Goal: Transaction & Acquisition: Purchase product/service

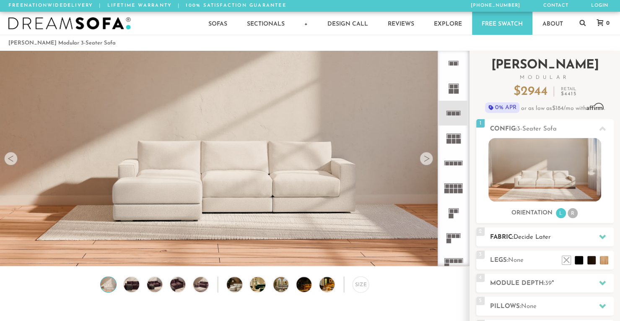
click at [601, 238] on icon at bounding box center [602, 236] width 7 height 7
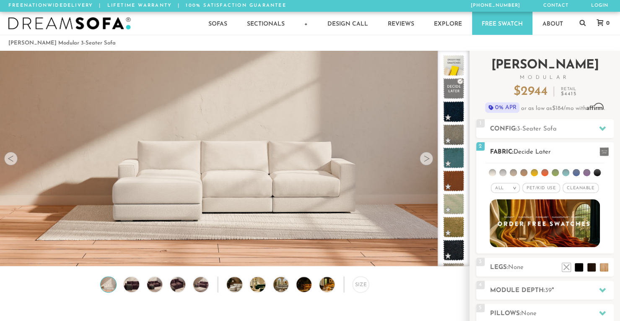
click at [595, 173] on li at bounding box center [597, 172] width 7 height 7
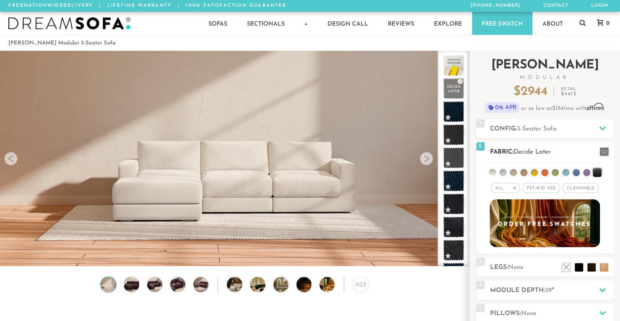
click at [582, 186] on span "Cleanable x" at bounding box center [581, 188] width 36 height 10
click at [576, 172] on li at bounding box center [576, 172] width 7 height 7
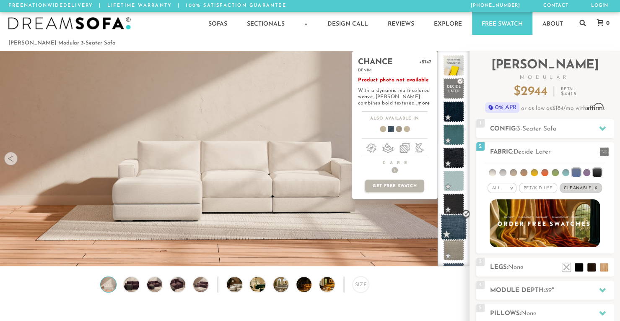
click at [458, 224] on span at bounding box center [454, 227] width 26 height 26
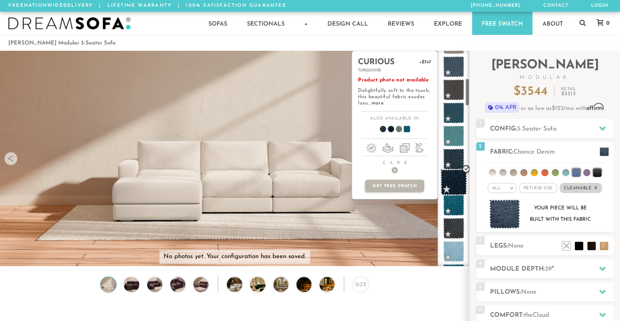
scroll to position [215, 0]
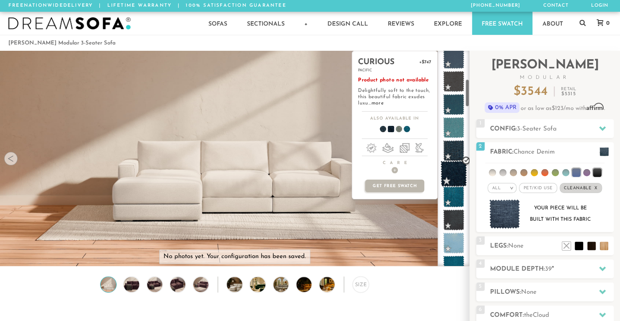
click at [454, 175] on span at bounding box center [454, 174] width 26 height 26
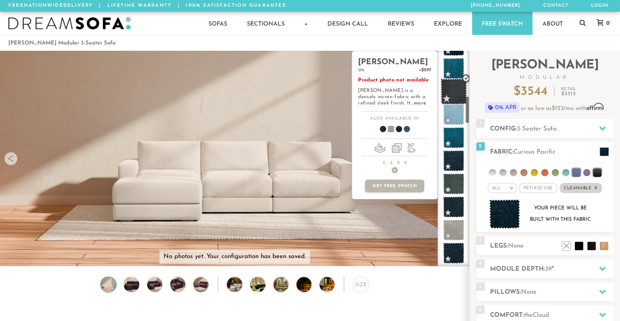
scroll to position [344, 0]
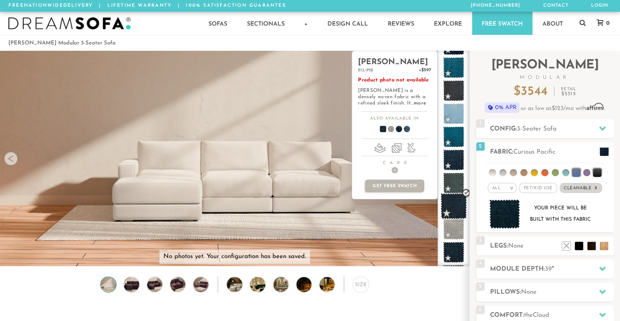
click at [453, 206] on span at bounding box center [454, 206] width 26 height 26
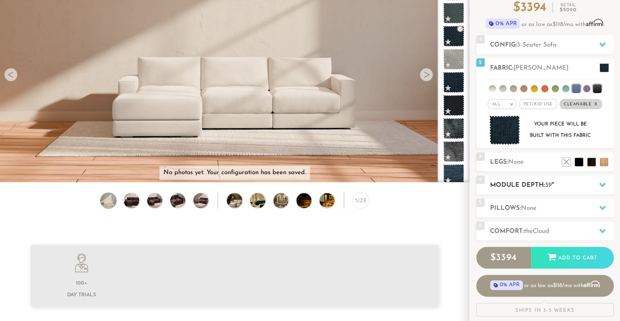
scroll to position [86, 0]
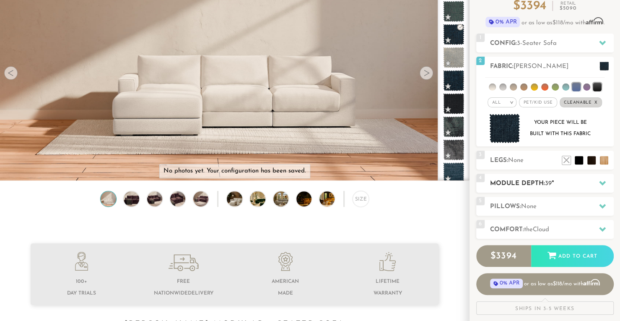
click at [604, 184] on icon at bounding box center [602, 182] width 7 height 7
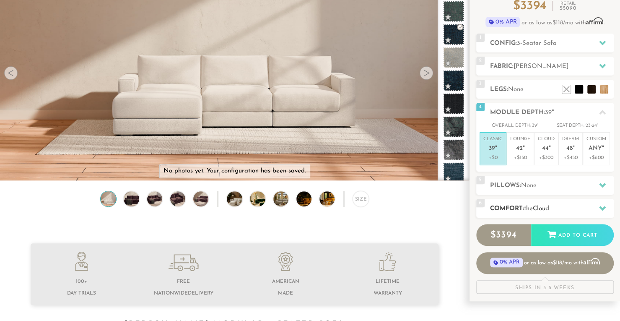
click at [597, 208] on div at bounding box center [603, 208] width 18 height 17
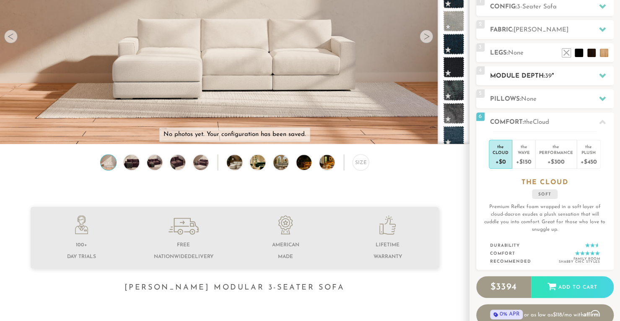
scroll to position [0, 0]
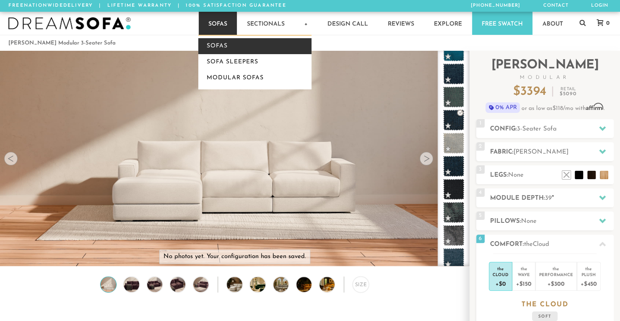
click at [215, 46] on link "Sofas" at bounding box center [254, 46] width 113 height 16
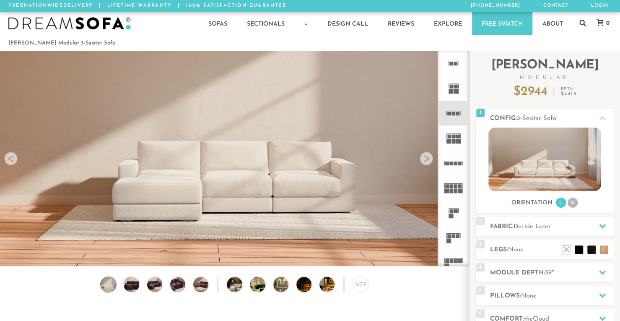
scroll to position [9270, 614]
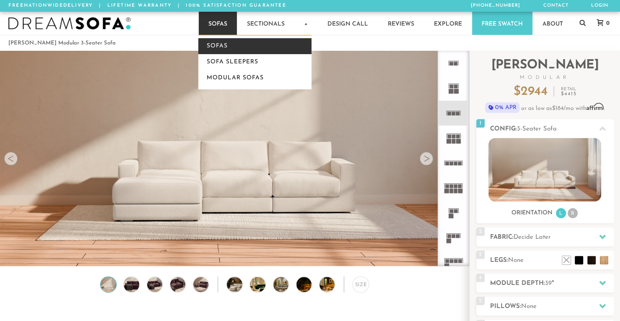
click at [222, 50] on link "Sofas" at bounding box center [254, 46] width 113 height 16
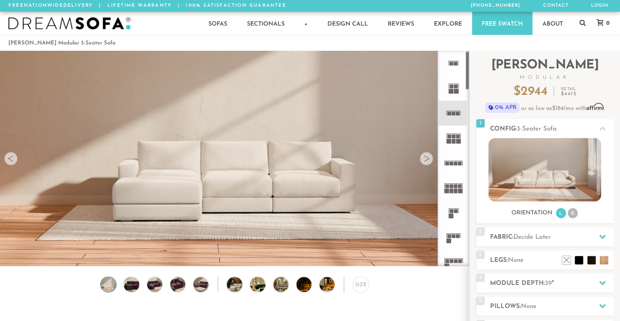
click at [455, 114] on icon at bounding box center [453, 113] width 25 height 25
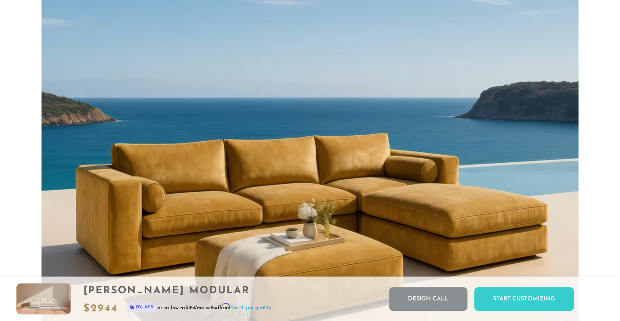
scroll to position [631, 0]
